Goal: Information Seeking & Learning: Learn about a topic

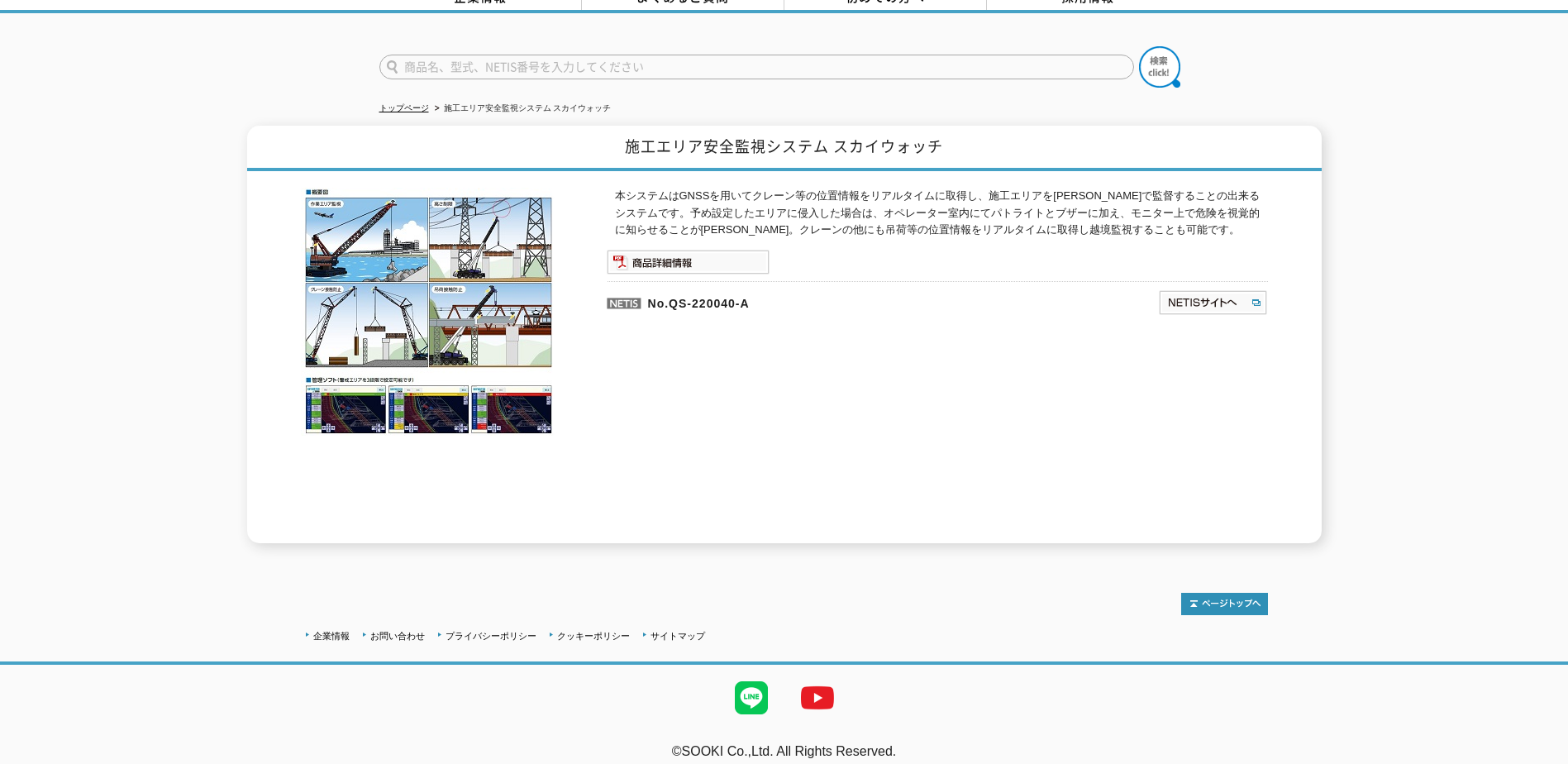
scroll to position [97, 0]
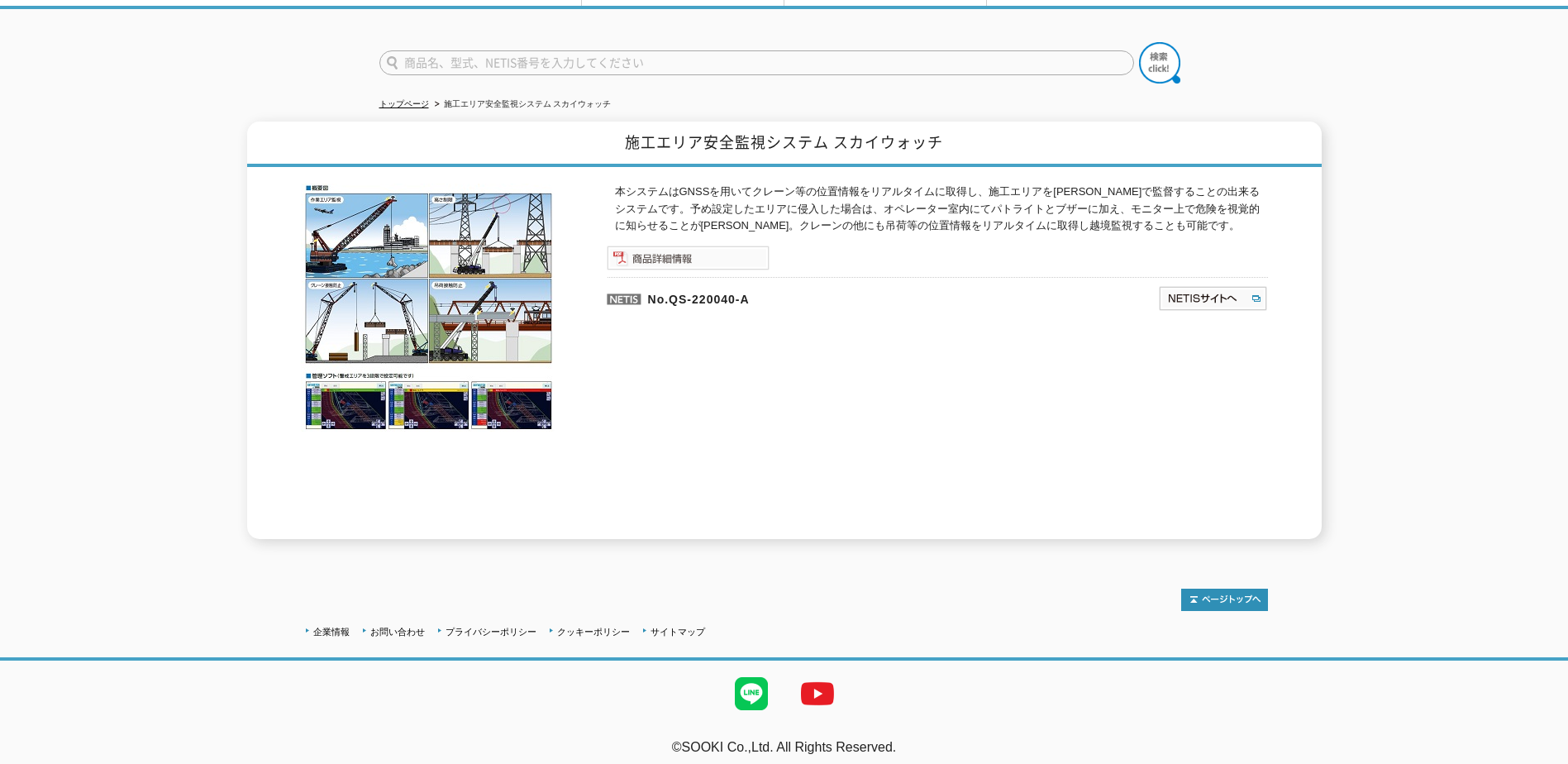
click at [661, 247] on img at bounding box center [688, 258] width 163 height 25
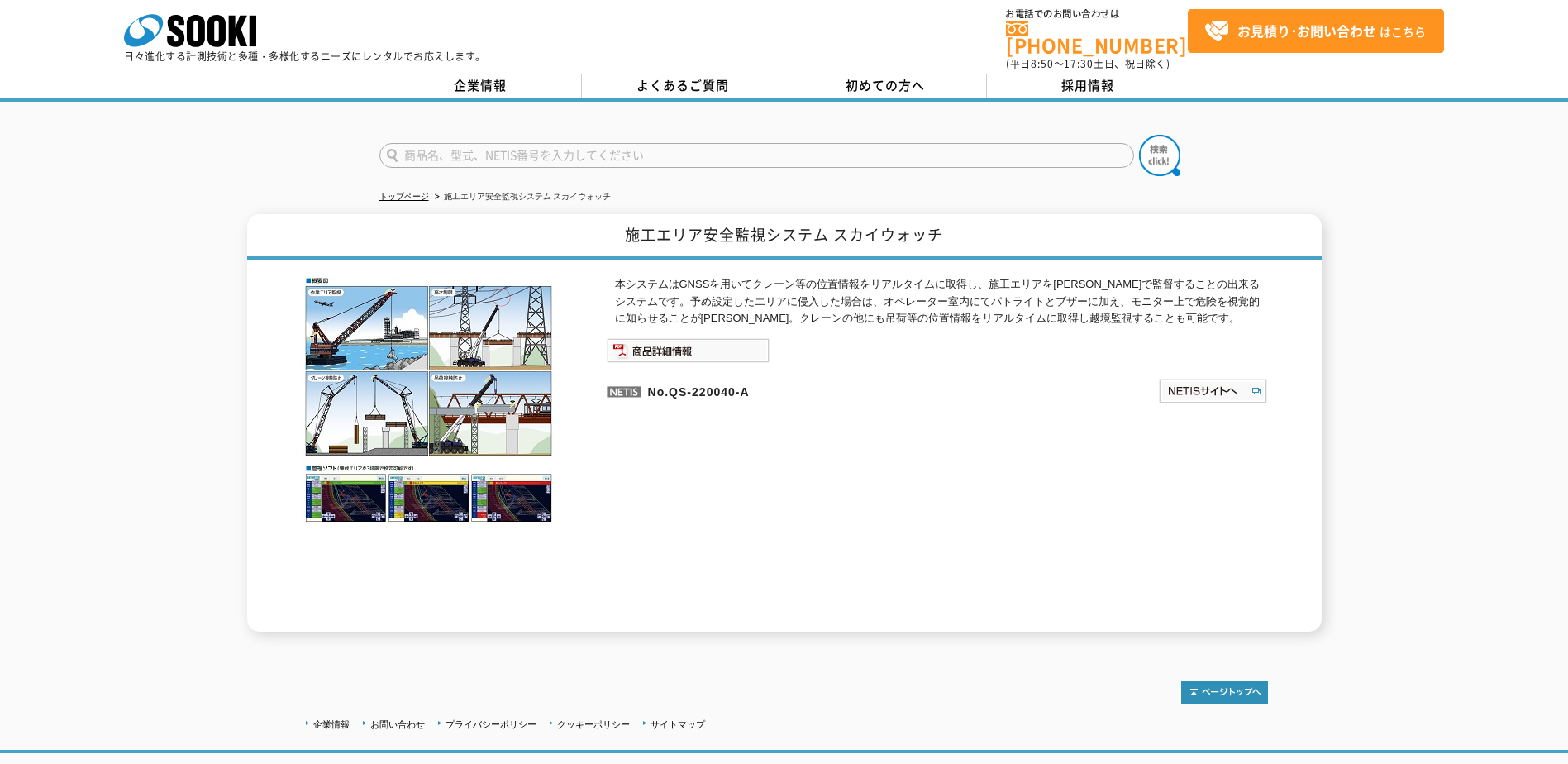
scroll to position [0, 0]
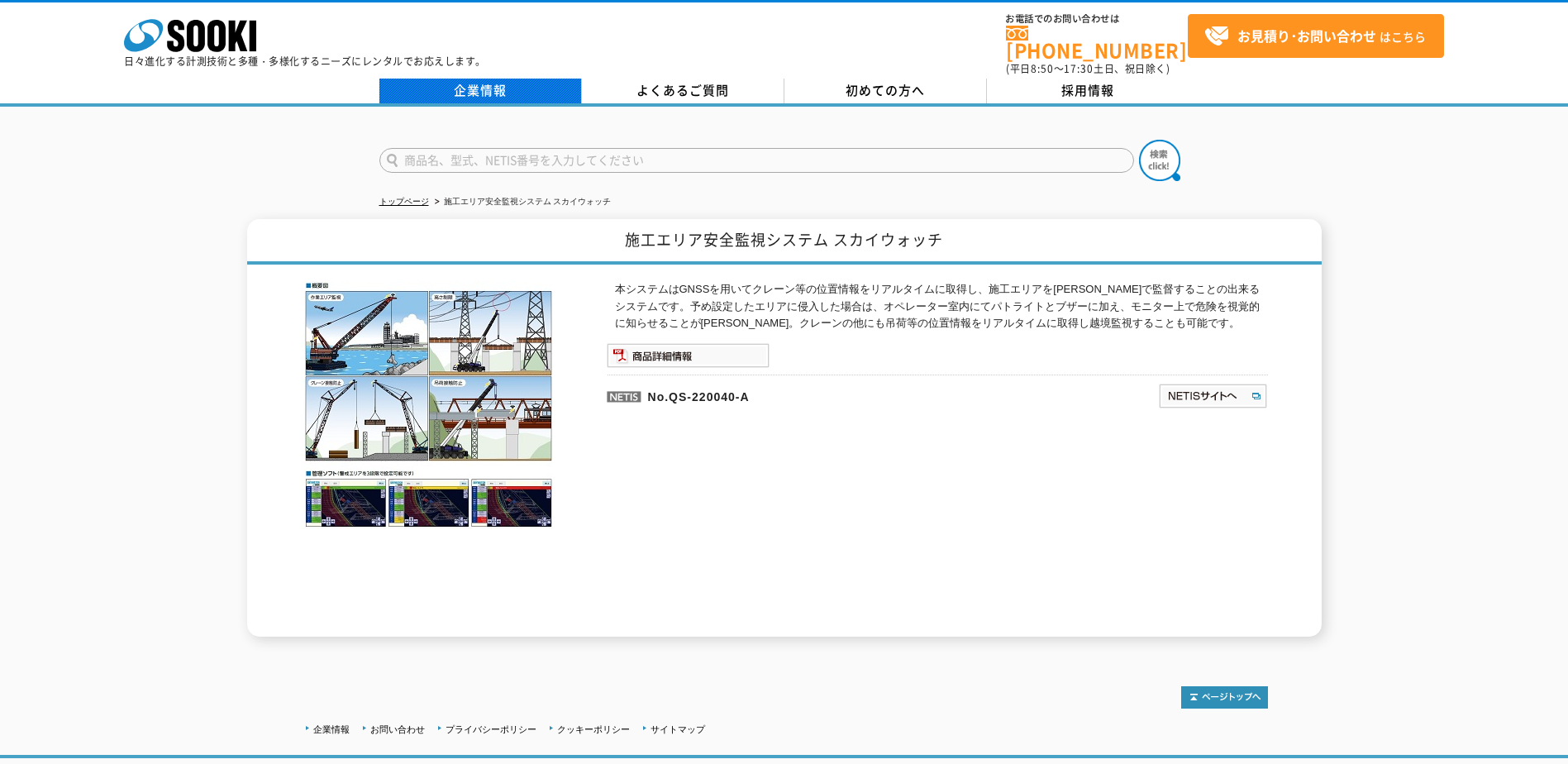
click at [466, 78] on link "企業情報" at bounding box center [481, 90] width 203 height 25
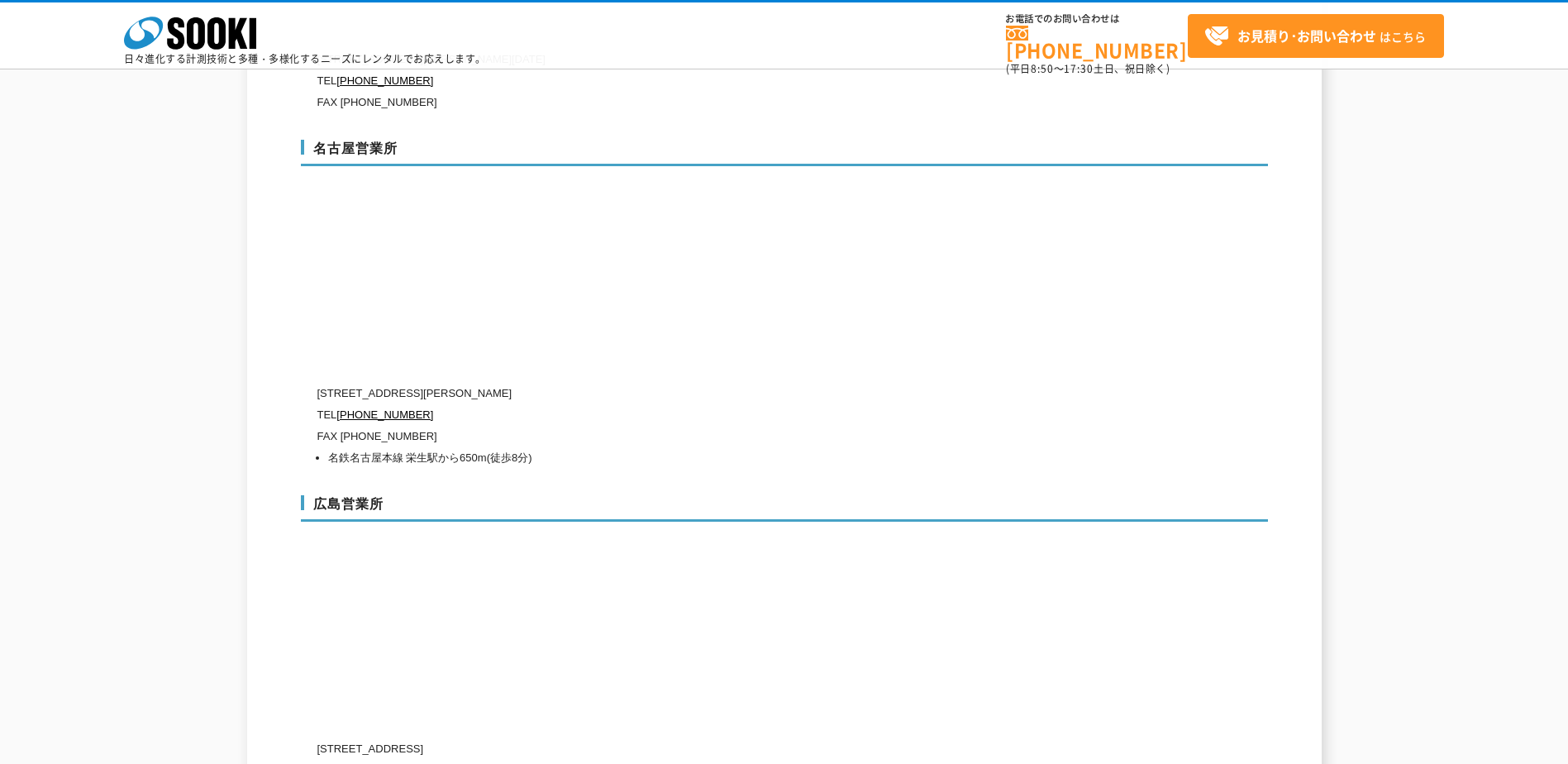
scroll to position [6117, 0]
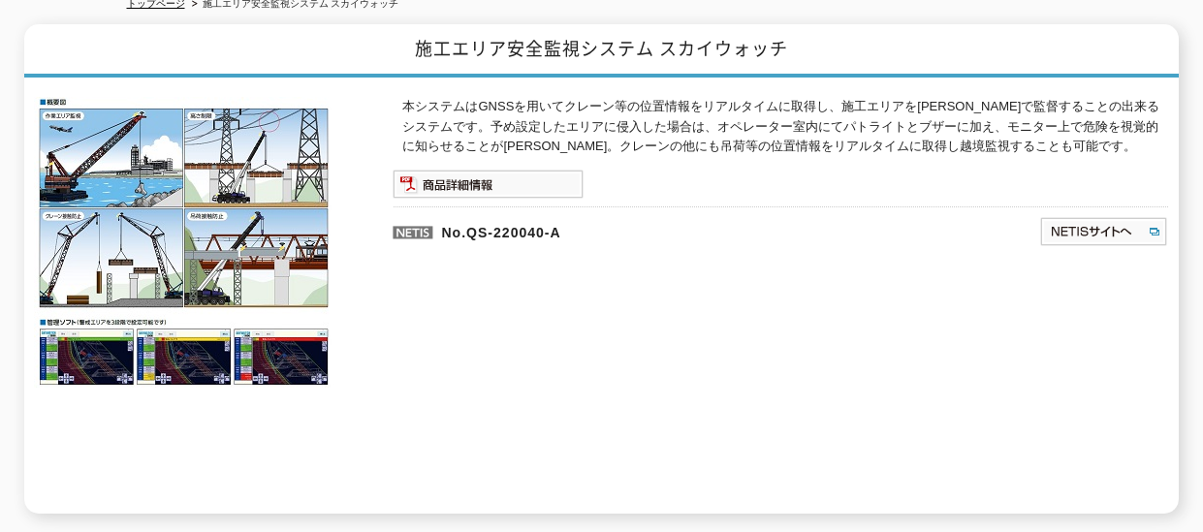
scroll to position [90, 0]
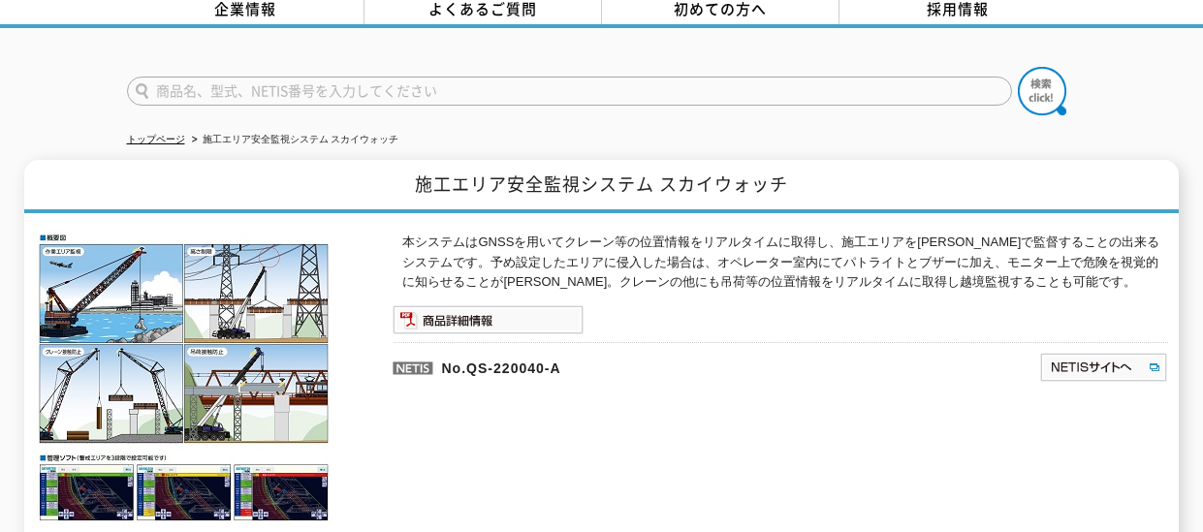
scroll to position [291, 0]
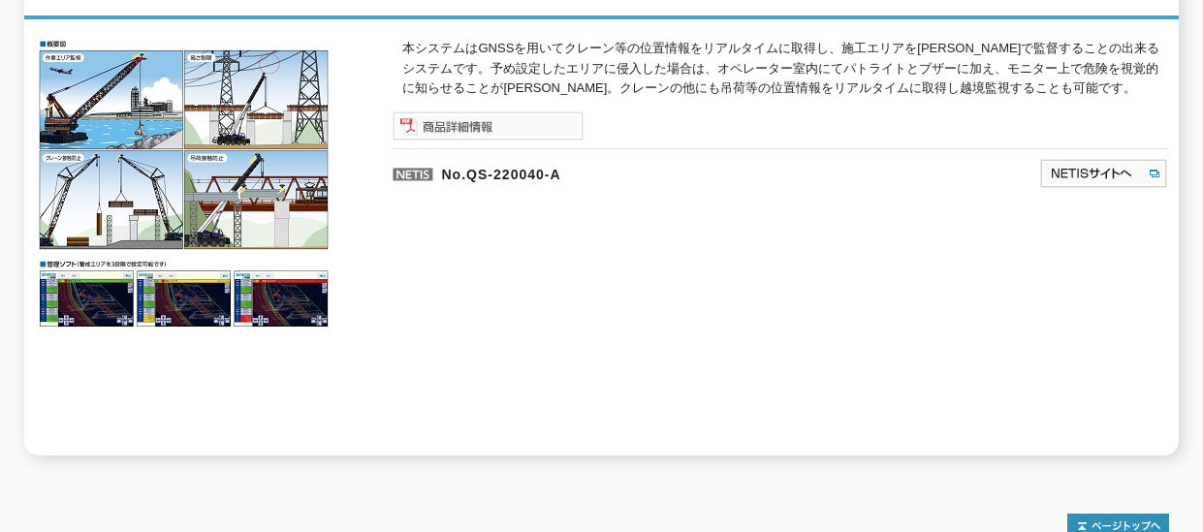
click at [474, 120] on img at bounding box center [488, 125] width 191 height 29
